Goal: Information Seeking & Learning: Learn about a topic

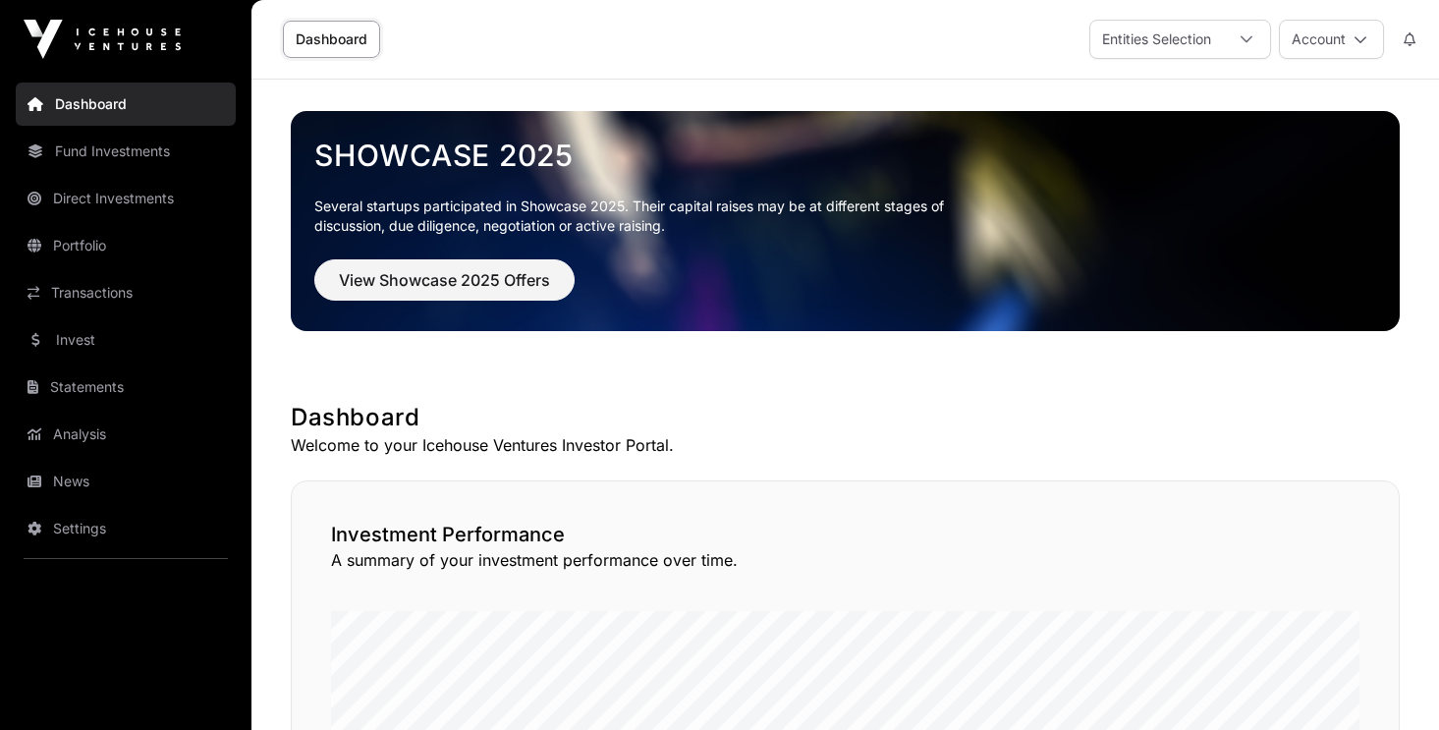
click at [102, 240] on link "Portfolio" at bounding box center [126, 245] width 220 height 43
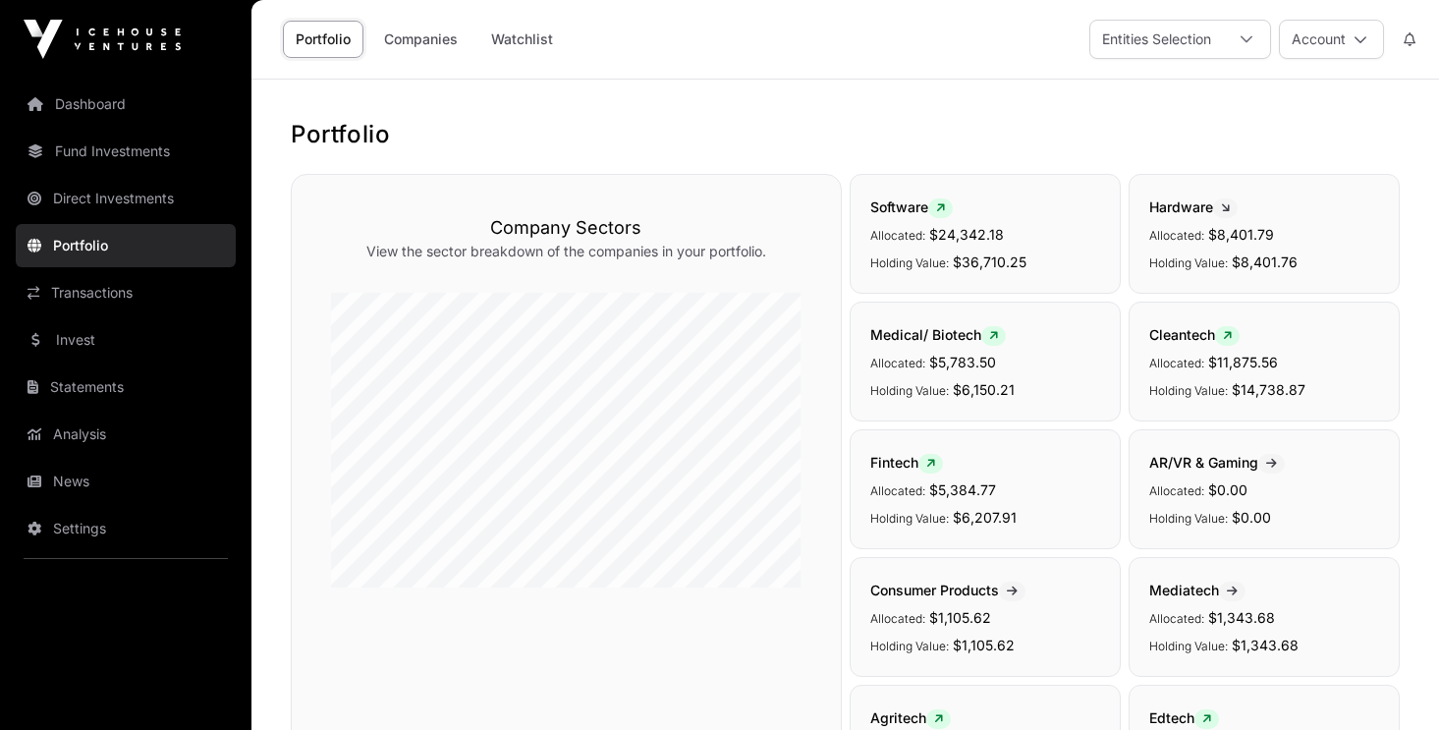
click at [436, 39] on link "Companies" at bounding box center [420, 39] width 99 height 37
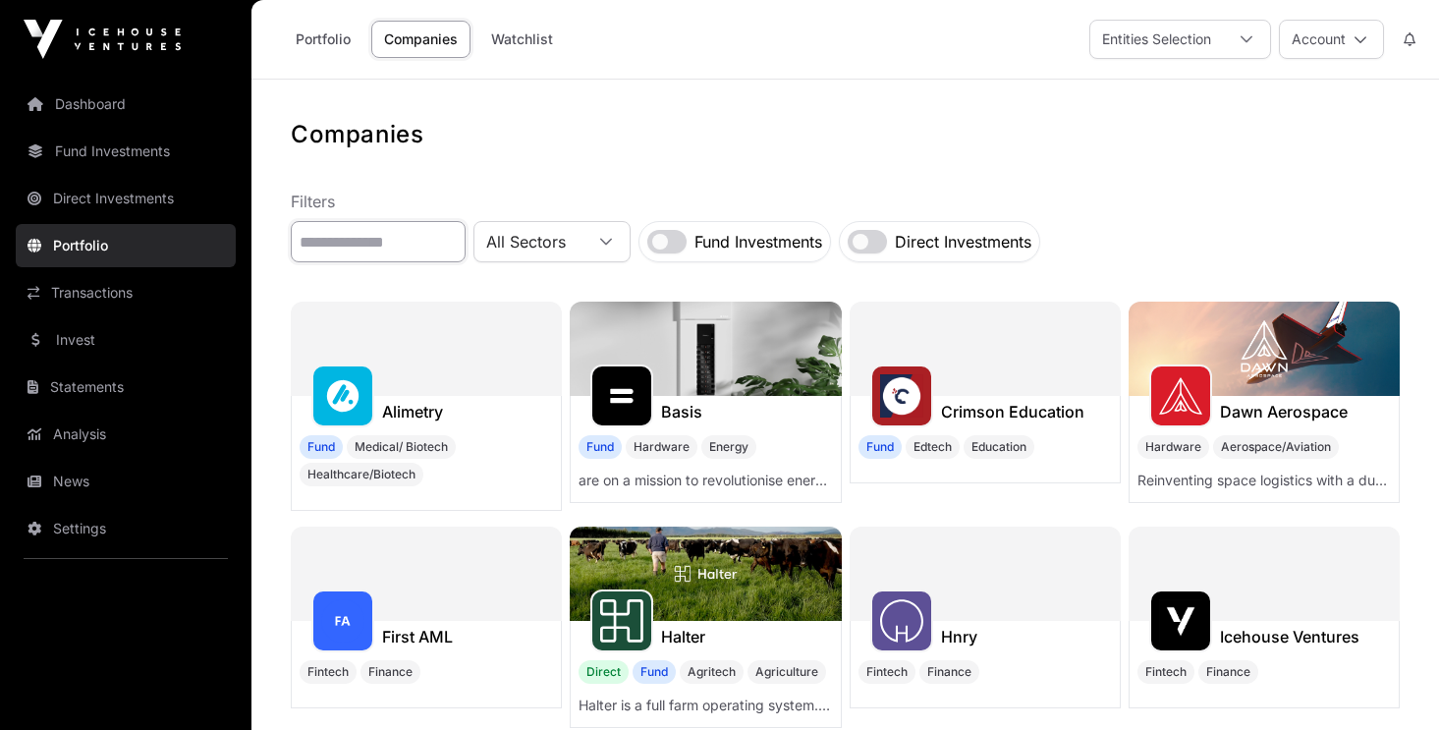
click at [427, 244] on input "text" at bounding box center [378, 241] width 175 height 41
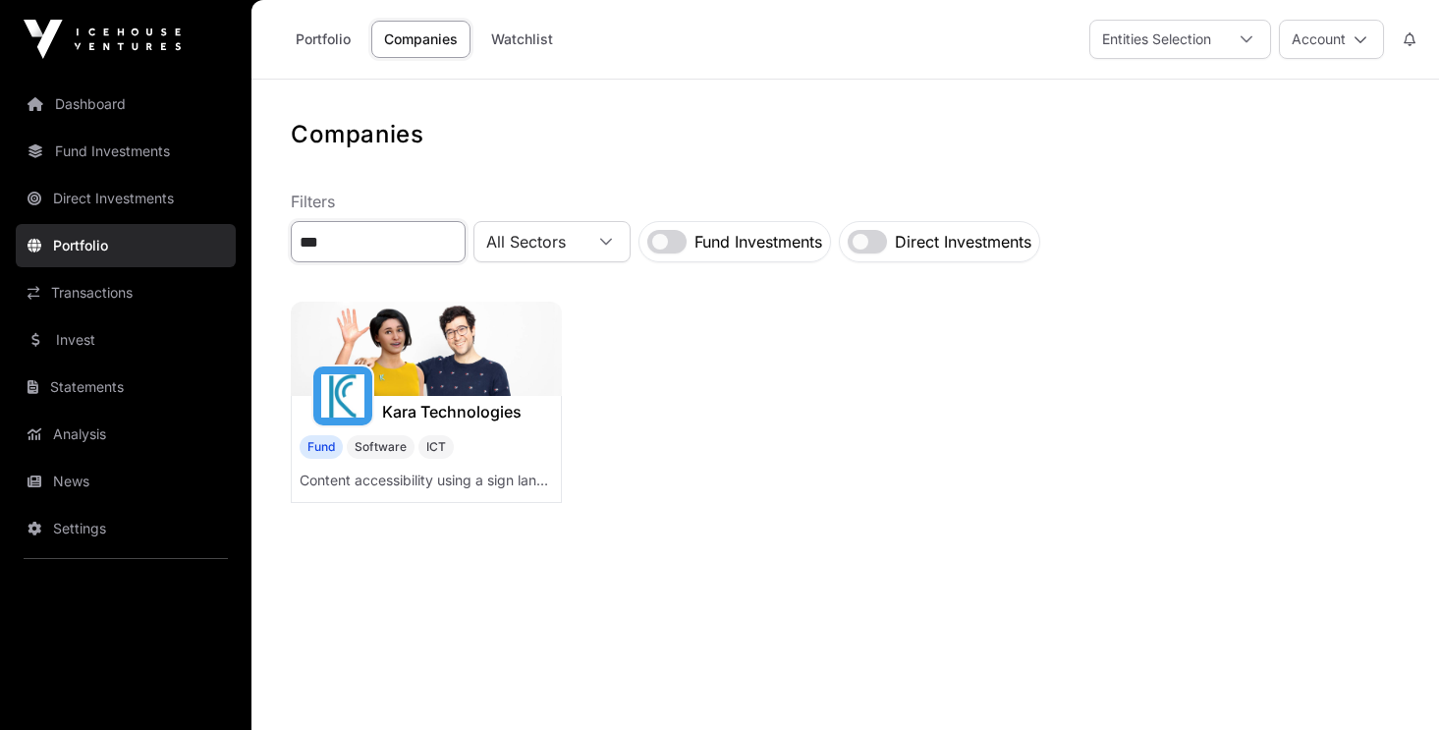
type input "***"
click at [441, 363] on img at bounding box center [426, 349] width 271 height 94
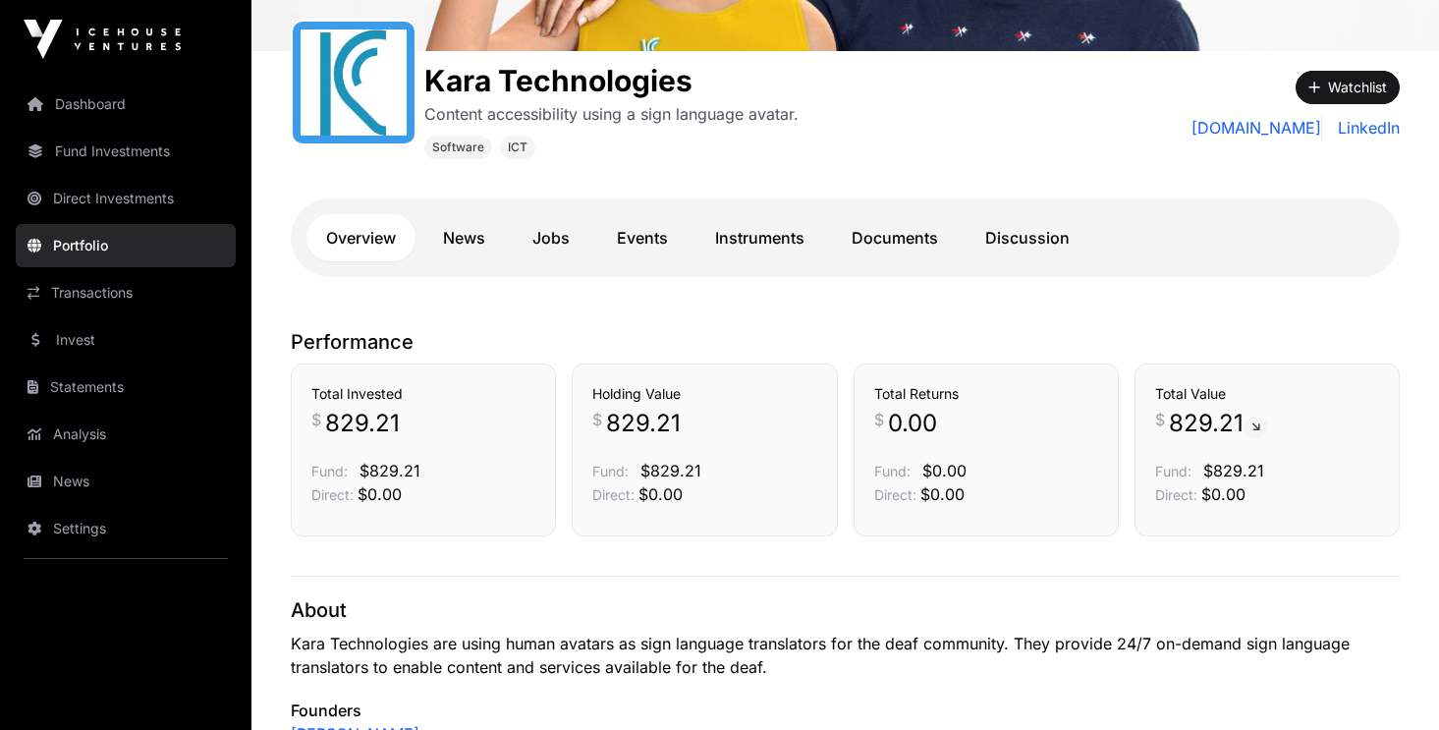
scroll to position [283, 0]
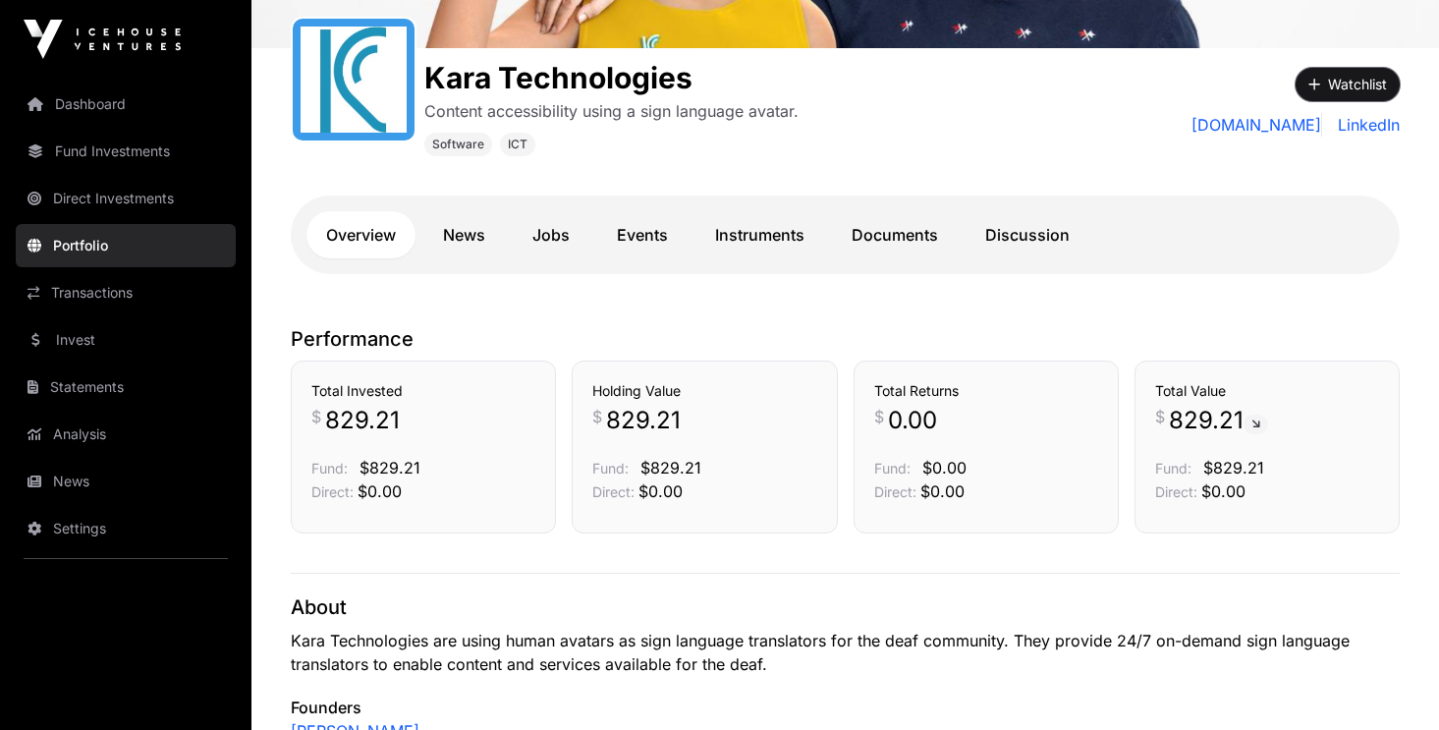
click at [1316, 83] on icon "button" at bounding box center [1314, 85] width 12 height 14
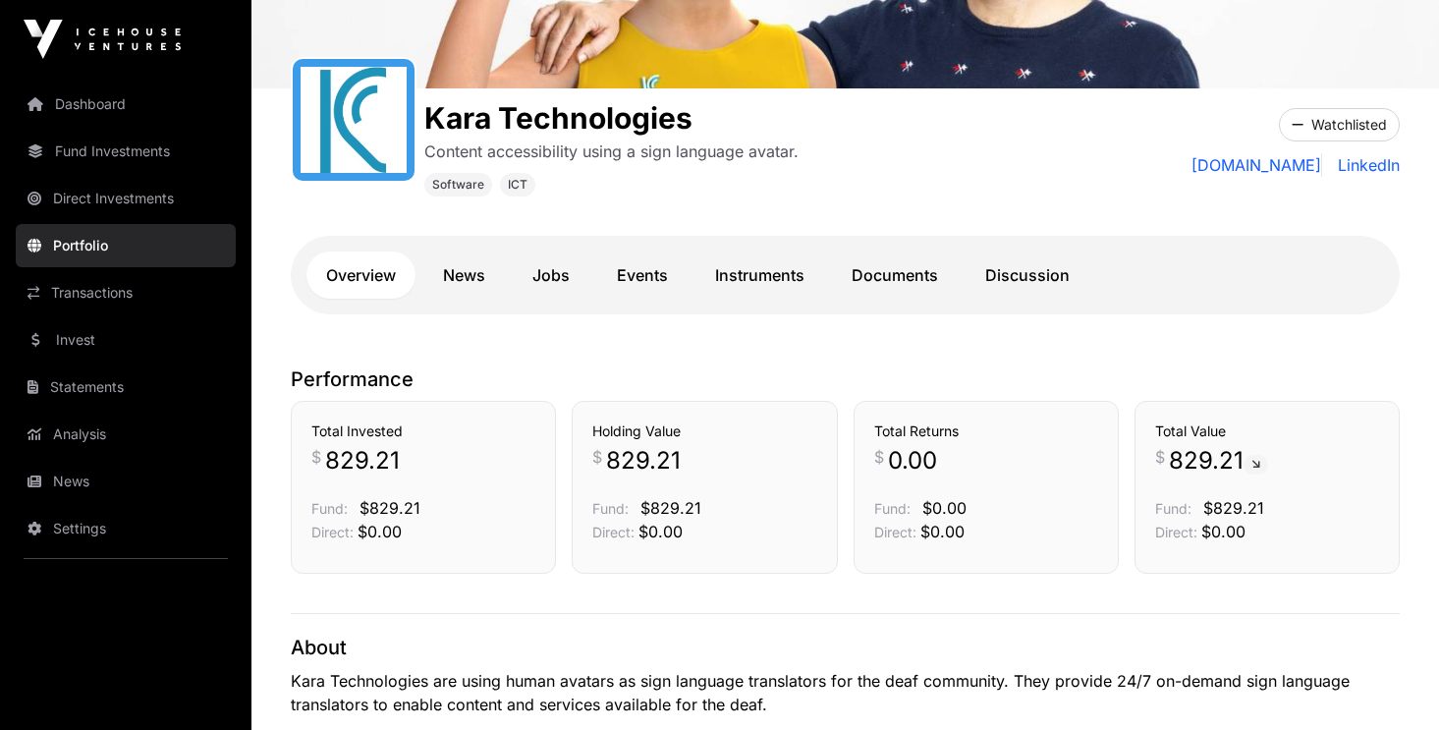
scroll to position [227, 0]
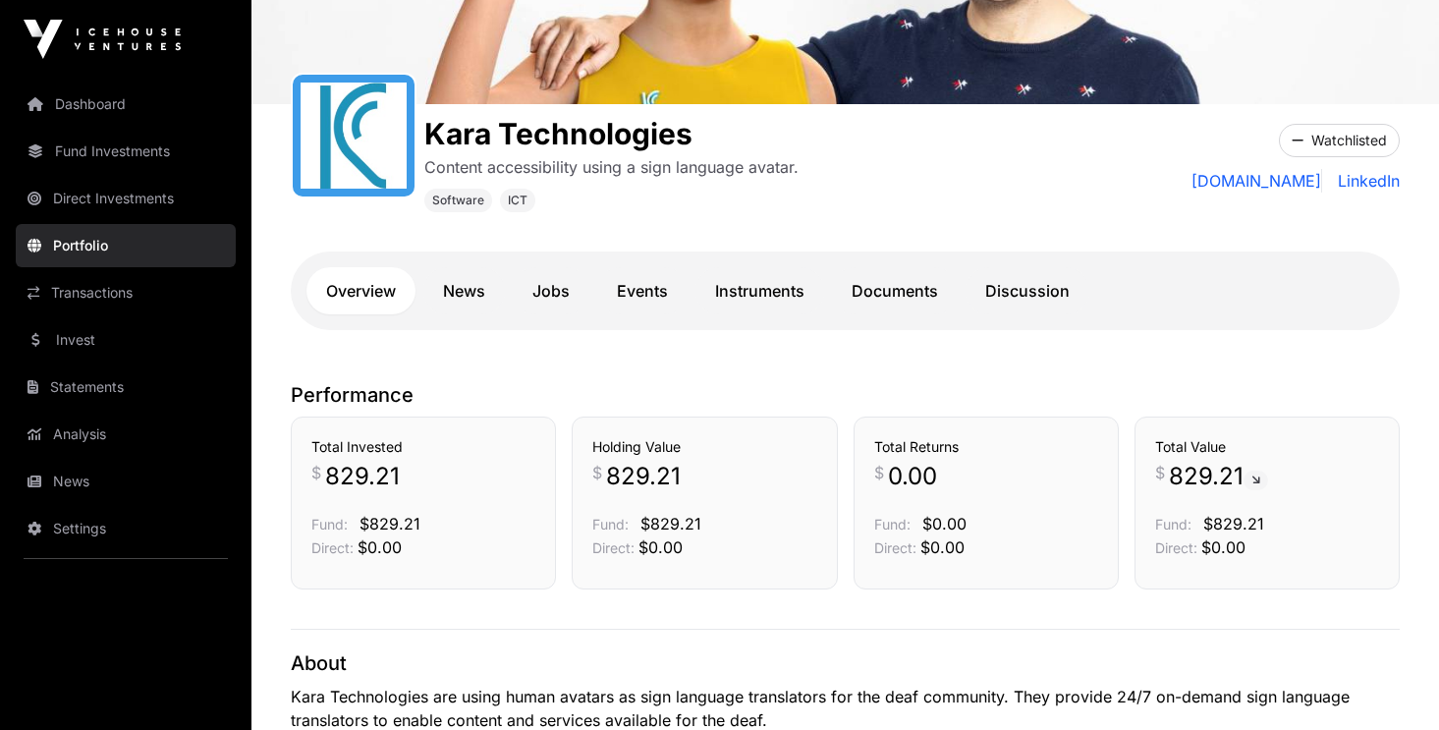
click at [905, 303] on link "Documents" at bounding box center [895, 290] width 126 height 47
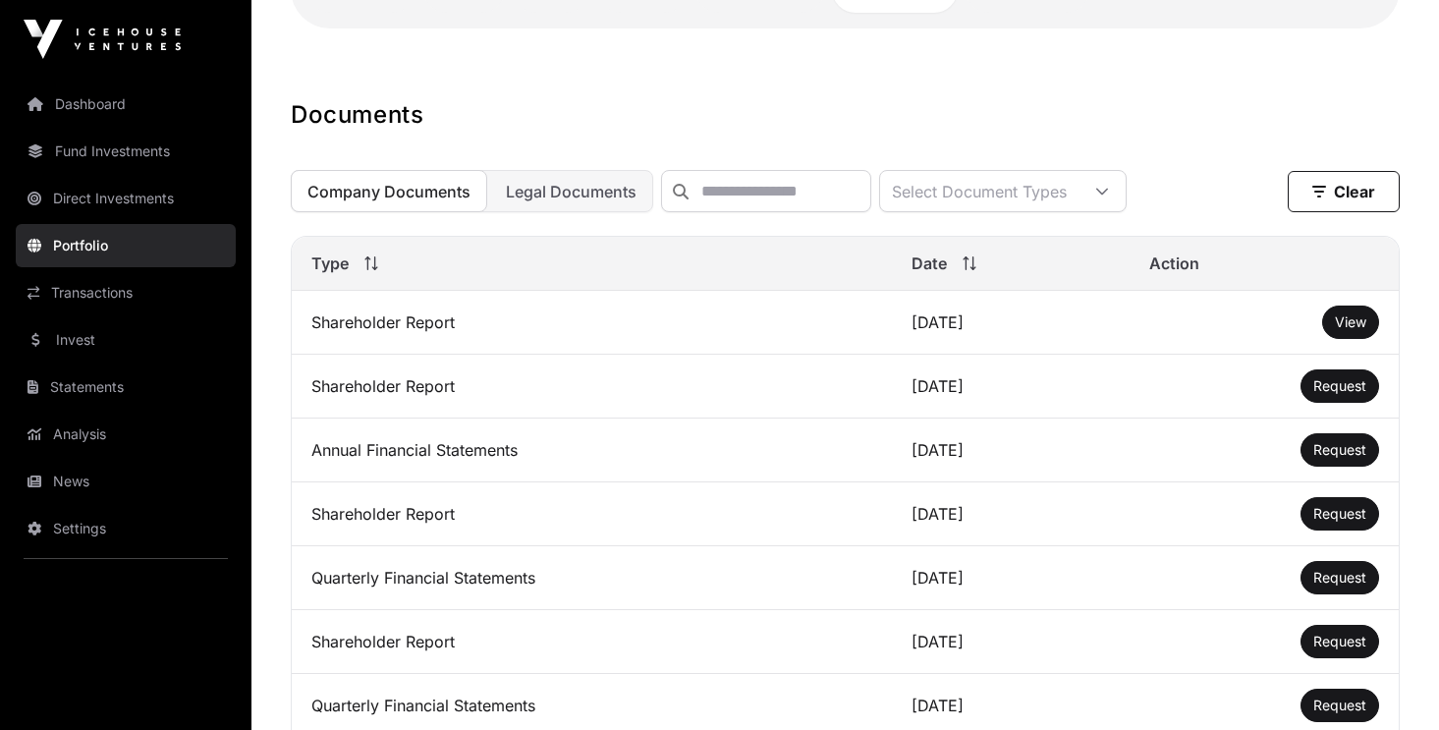
scroll to position [535, 0]
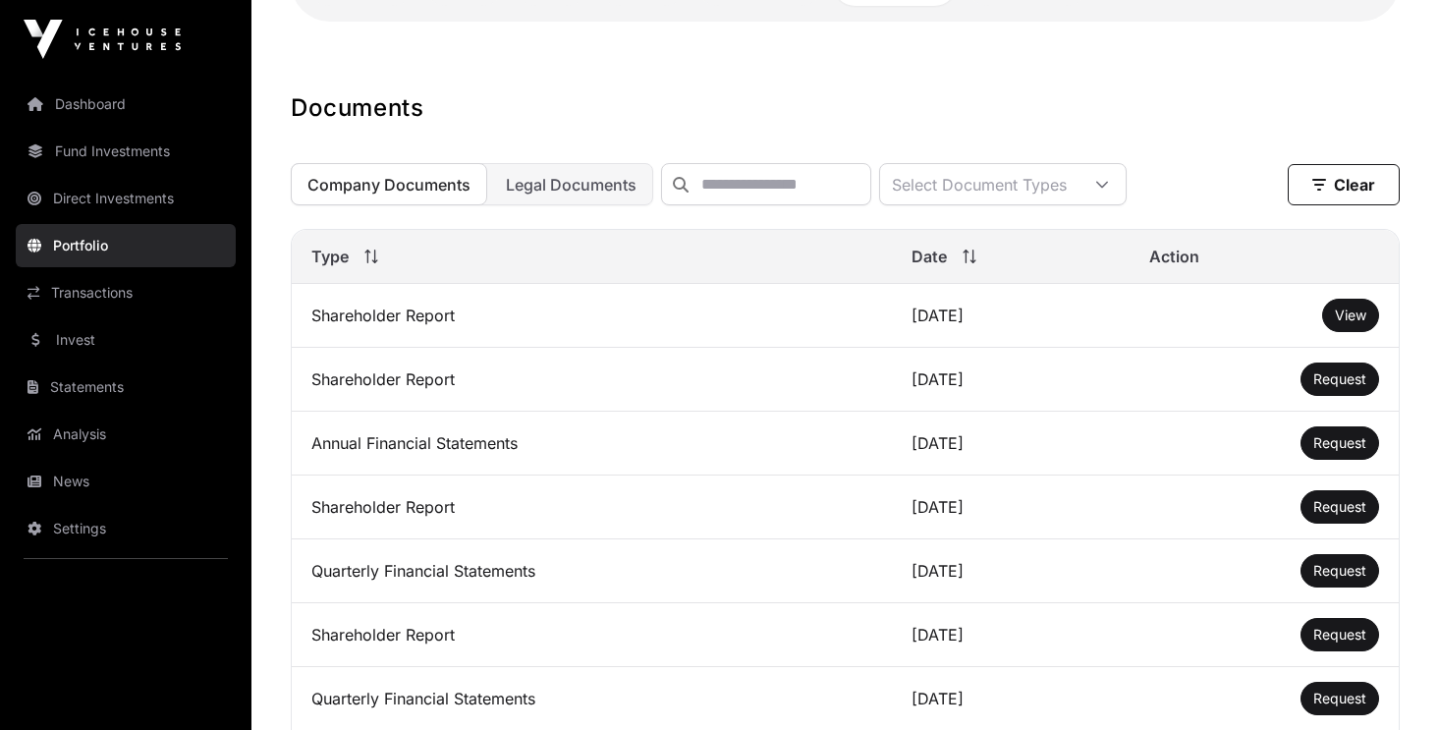
click at [1355, 318] on span "View" at bounding box center [1350, 314] width 31 height 17
